Goal: Task Accomplishment & Management: Use online tool/utility

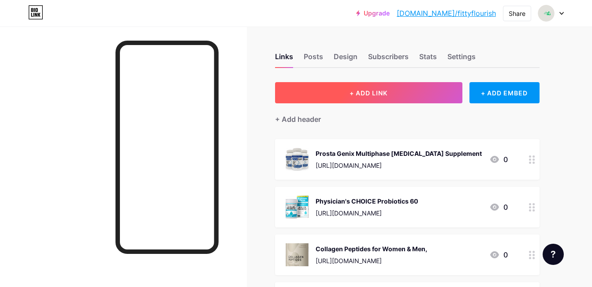
click at [350, 91] on span "+ ADD LINK" at bounding box center [369, 92] width 38 height 7
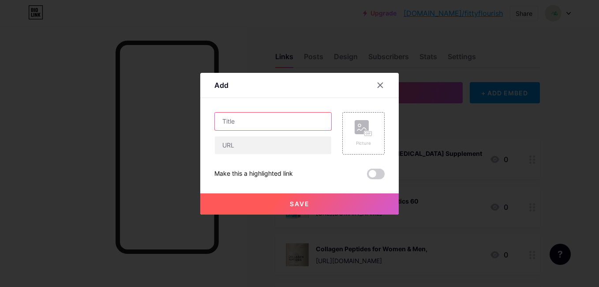
click at [313, 120] on input "text" at bounding box center [273, 121] width 116 height 18
paste input "[MEDICAL_DATA] meal planner"
type input "[MEDICAL_DATA] meal planner"
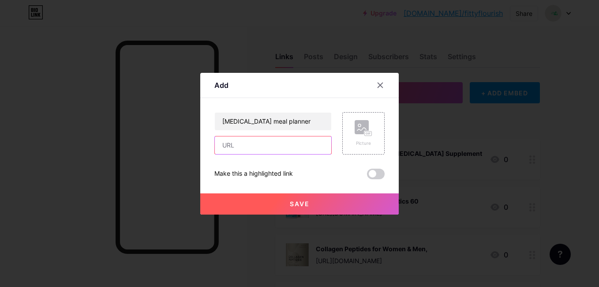
click at [274, 140] on input "text" at bounding box center [273, 145] width 116 height 18
paste input "[URL][DOMAIN_NAME]"
type input "[URL][DOMAIN_NAME]"
click at [364, 124] on rect at bounding box center [362, 127] width 14 height 14
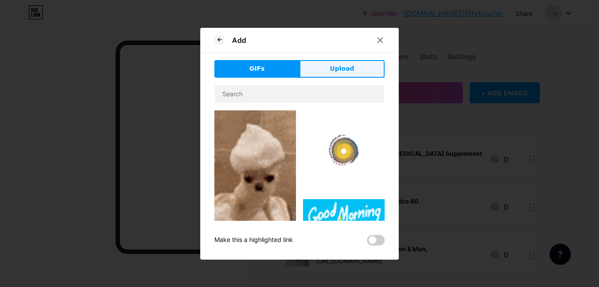
click at [347, 61] on button "Upload" at bounding box center [341, 69] width 85 height 18
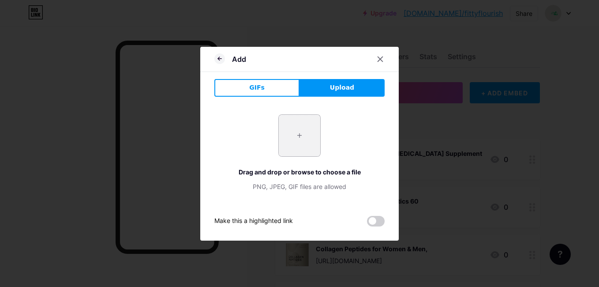
click at [296, 140] on input "file" at bounding box center [299, 135] width 41 height 41
type input "C:\fakepath\[MEDICAL_DATA] meal planner.jpg"
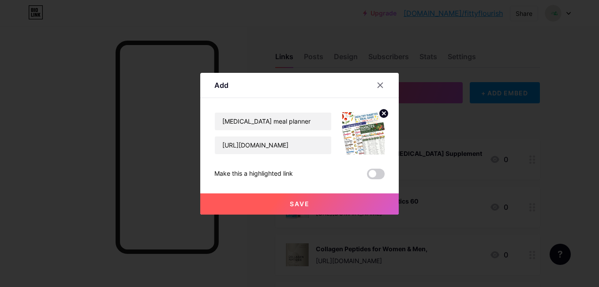
click at [275, 195] on button "Save" at bounding box center [299, 203] width 198 height 21
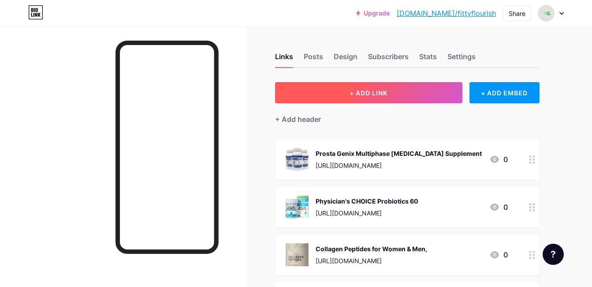
click at [363, 92] on span "+ ADD LINK" at bounding box center [369, 92] width 38 height 7
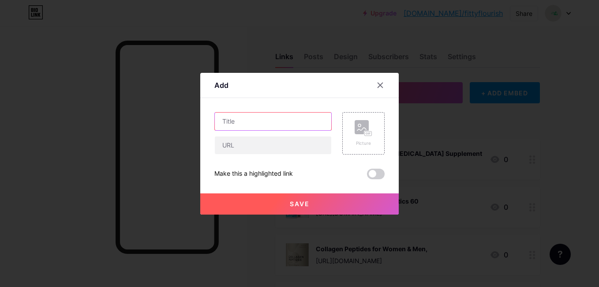
click at [311, 123] on input "text" at bounding box center [273, 121] width 116 height 18
paste input "rain oil cleanser"
type input "rain oil cleanser"
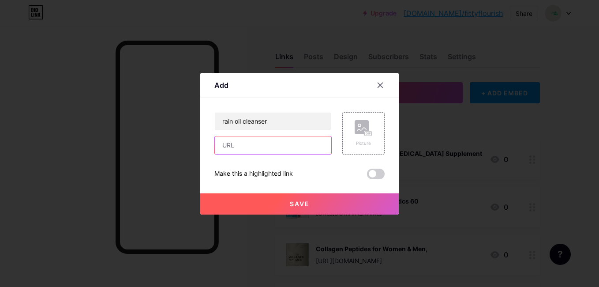
click at [305, 144] on input "text" at bounding box center [273, 145] width 116 height 18
paste input "[URL][DOMAIN_NAME]"
type input "[URL][DOMAIN_NAME]"
click at [351, 147] on div "Picture" at bounding box center [363, 133] width 42 height 42
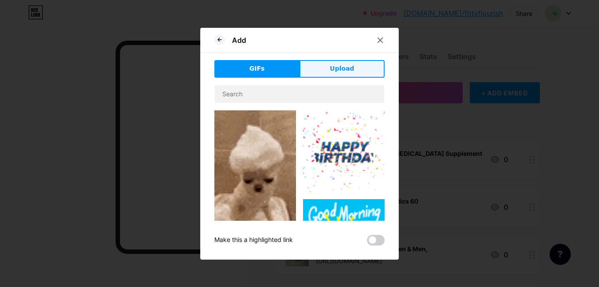
click at [324, 72] on button "Upload" at bounding box center [341, 69] width 85 height 18
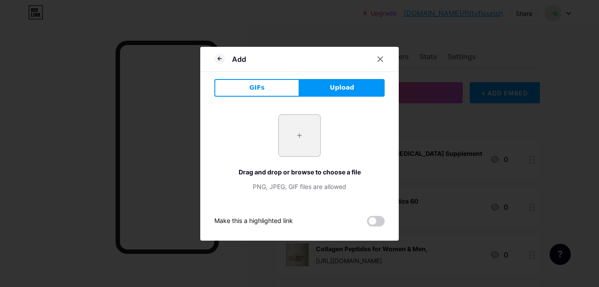
click at [300, 136] on input "file" at bounding box center [299, 135] width 41 height 41
type input "C:\fakepath\rain oil cleanser.jpg"
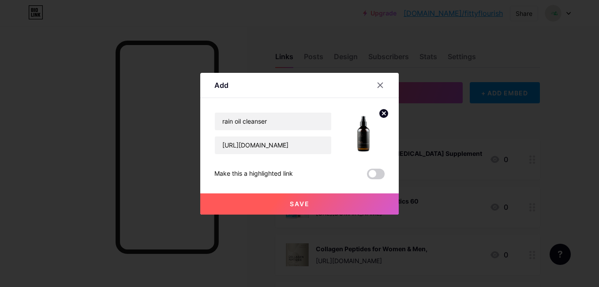
click at [277, 203] on button "Save" at bounding box center [299, 203] width 198 height 21
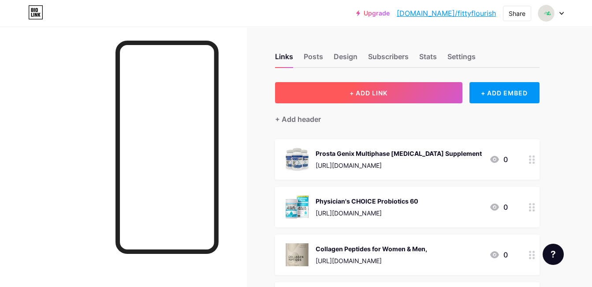
click at [361, 90] on span "+ ADD LINK" at bounding box center [369, 92] width 38 height 7
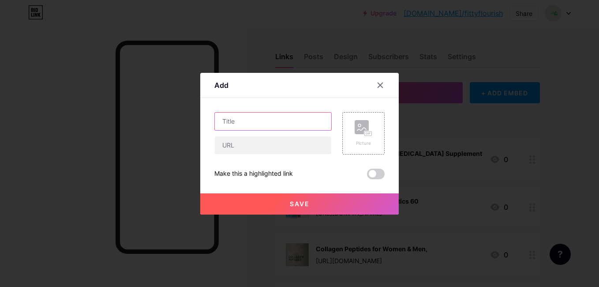
click at [329, 118] on input "text" at bounding box center [273, 121] width 116 height 18
paste input "Pilates Reformer"
type input "Pilates Reformer"
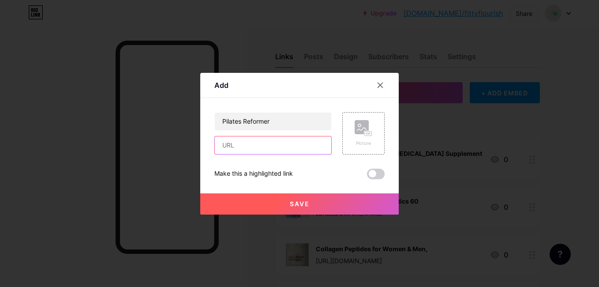
click at [292, 146] on input "text" at bounding box center [273, 145] width 116 height 18
paste input "[URL][DOMAIN_NAME]"
type input "[URL][DOMAIN_NAME]"
click at [370, 128] on icon at bounding box center [364, 128] width 18 height 16
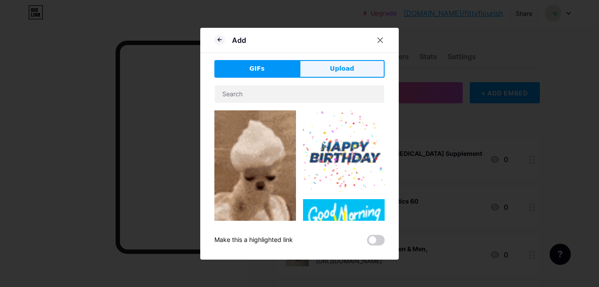
click at [357, 71] on button "Upload" at bounding box center [341, 69] width 85 height 18
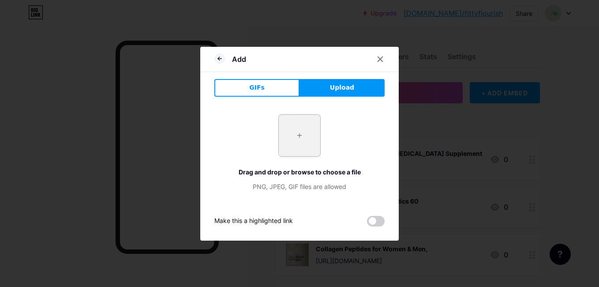
click at [302, 135] on input "file" at bounding box center [299, 135] width 41 height 41
type input "C:\fakepath\Pilates Reformer.jpg"
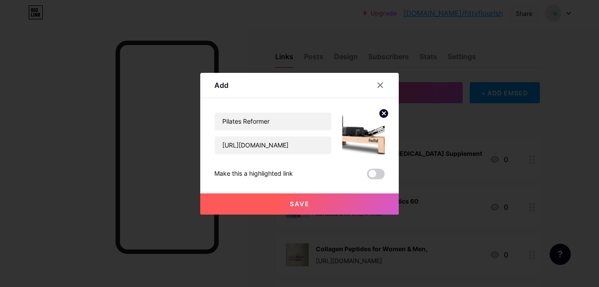
click at [287, 196] on button "Save" at bounding box center [299, 203] width 198 height 21
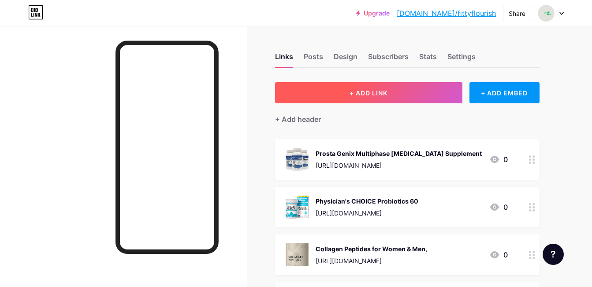
click at [355, 85] on button "+ ADD LINK" at bounding box center [368, 92] width 187 height 21
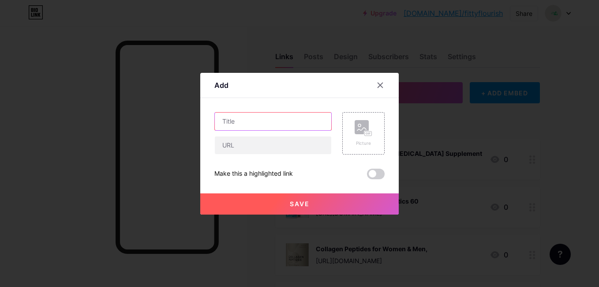
click at [306, 124] on input "text" at bounding box center [273, 121] width 116 height 18
paste input "Push Up Bars"
type input "Push Up Bars"
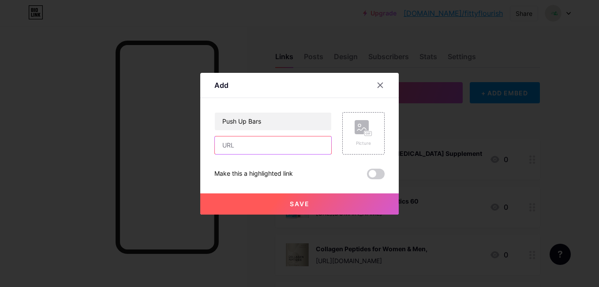
click at [284, 151] on input "text" at bounding box center [273, 145] width 116 height 18
paste input "[URL][DOMAIN_NAME]"
type input "[URL][DOMAIN_NAME]"
click at [359, 129] on icon at bounding box center [361, 128] width 9 height 3
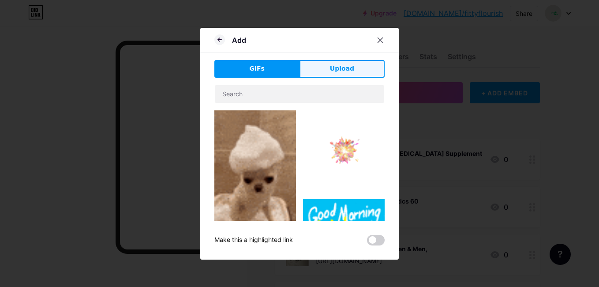
click at [329, 64] on button "Upload" at bounding box center [341, 69] width 85 height 18
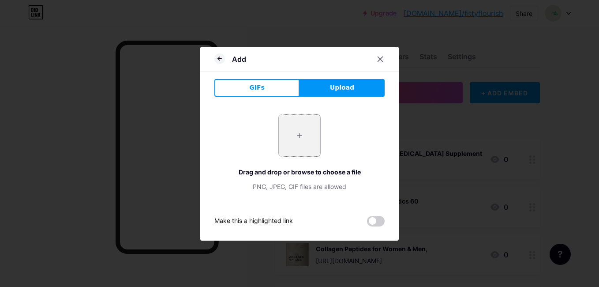
click at [301, 131] on input "file" at bounding box center [299, 135] width 41 height 41
type input "C:\fakepath\Push Up Bars.jpg"
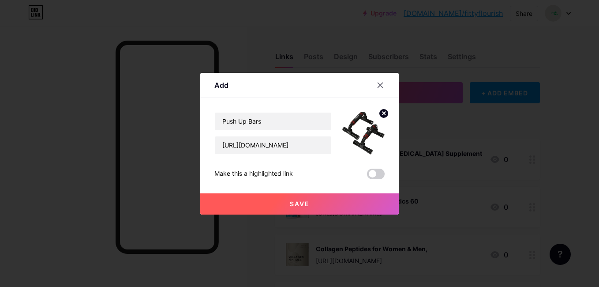
click at [287, 206] on button "Save" at bounding box center [299, 203] width 198 height 21
